Goal: Navigation & Orientation: Find specific page/section

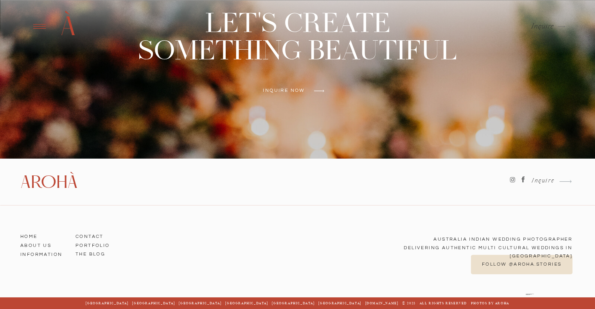
scroll to position [3209, 0]
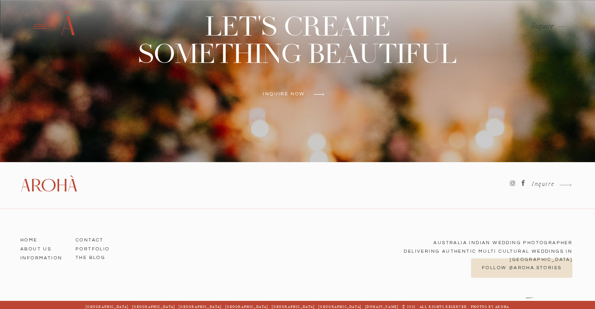
click at [57, 187] on h3 "Arohà" at bounding box center [47, 185] width 55 height 18
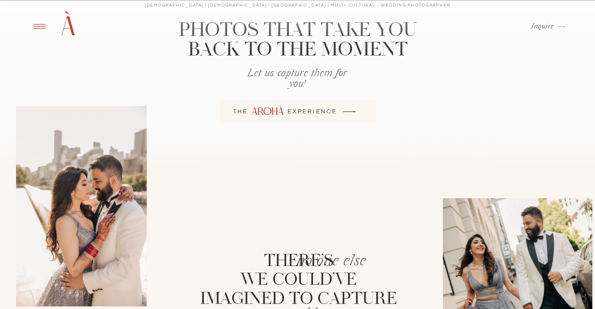
scroll to position [985, 0]
click at [39, 34] on icon at bounding box center [39, 26] width 19 height 18
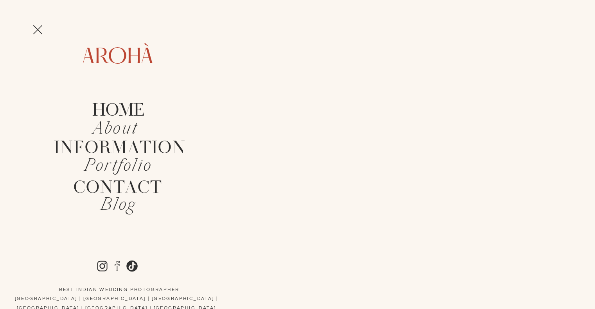
scroll to position [921, 0]
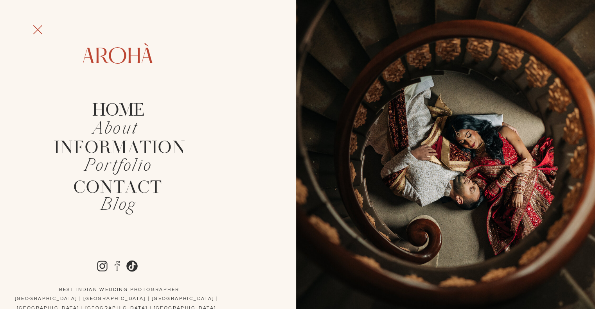
click at [38, 32] on icon at bounding box center [38, 29] width 16 height 25
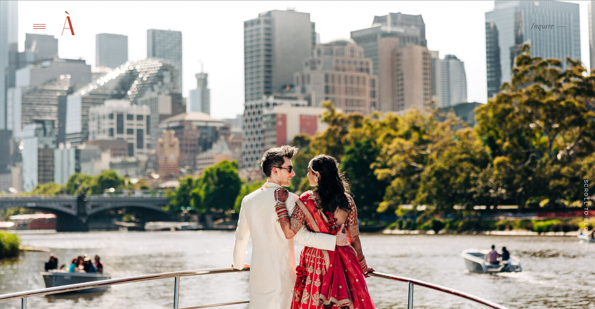
scroll to position [24, 0]
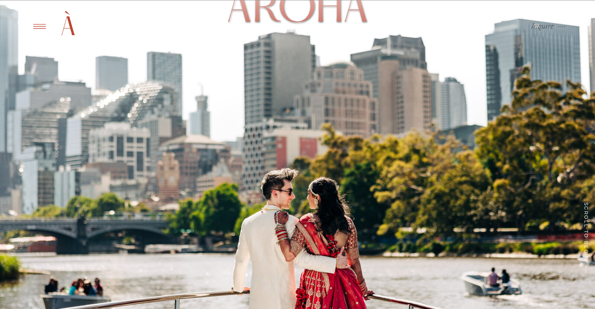
click at [36, 28] on icon at bounding box center [39, 26] width 19 height 18
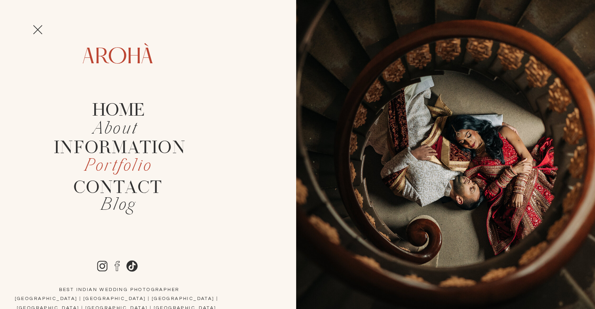
click at [119, 165] on h2 "Portfolio" at bounding box center [118, 167] width 74 height 18
